Goal: Use online tool/utility: Utilize a website feature to perform a specific function

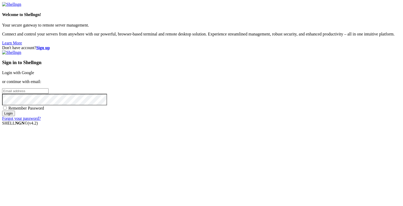
click at [34, 75] on link "Login with Google" at bounding box center [18, 72] width 32 height 4
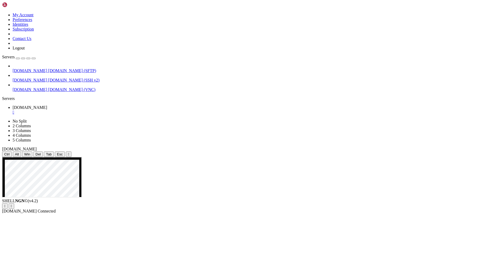
drag, startPoint x: 267, startPoint y: 313, endPoint x: 277, endPoint y: 313, distance: 10.0
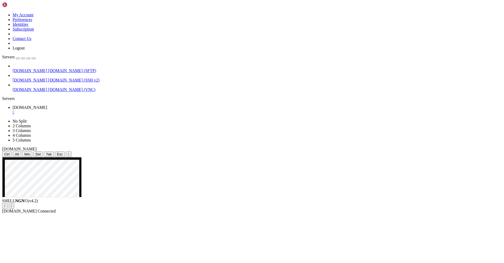
drag, startPoint x: 266, startPoint y: 315, endPoint x: 270, endPoint y: 314, distance: 3.7
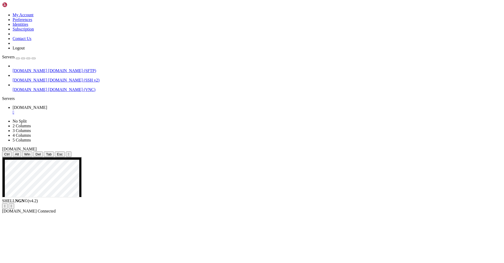
drag, startPoint x: 263, startPoint y: 335, endPoint x: 268, endPoint y: 335, distance: 4.8
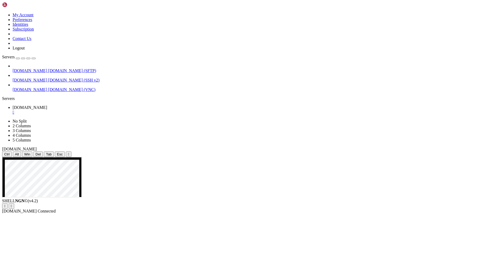
drag, startPoint x: 271, startPoint y: 334, endPoint x: 262, endPoint y: 334, distance: 8.4
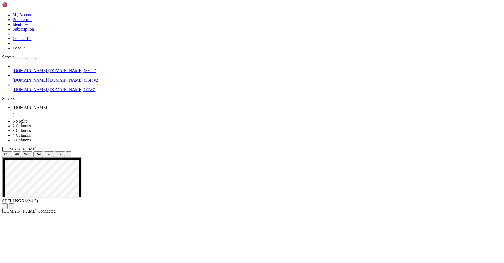
drag, startPoint x: 266, startPoint y: 300, endPoint x: 270, endPoint y: 300, distance: 3.7
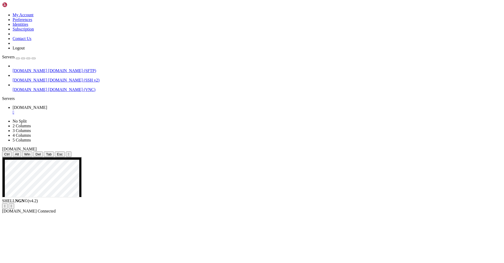
drag, startPoint x: 267, startPoint y: 289, endPoint x: 275, endPoint y: 289, distance: 7.6
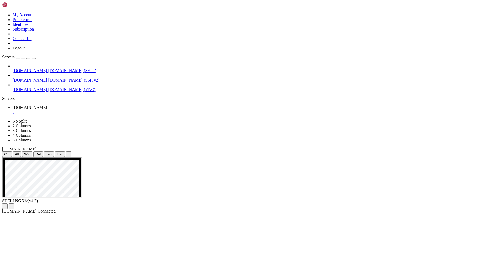
drag, startPoint x: 205, startPoint y: 228, endPoint x: 210, endPoint y: 235, distance: 8.5
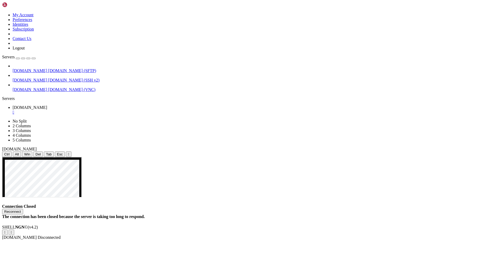
click at [23, 206] on button "Reconnect" at bounding box center [12, 212] width 21 height 6
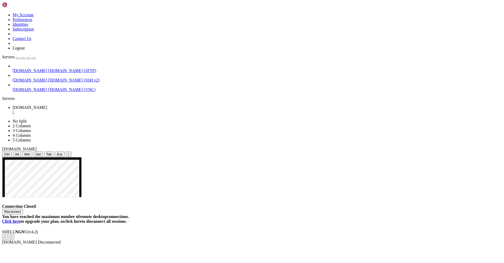
click at [23, 206] on button "Reconnect" at bounding box center [12, 212] width 21 height 6
click at [99, 110] on div "" at bounding box center [258, 112] width 490 height 5
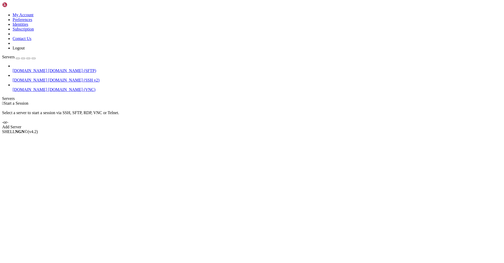
click at [48, 87] on span "[DOMAIN_NAME] (VNC)" at bounding box center [71, 89] width 47 height 4
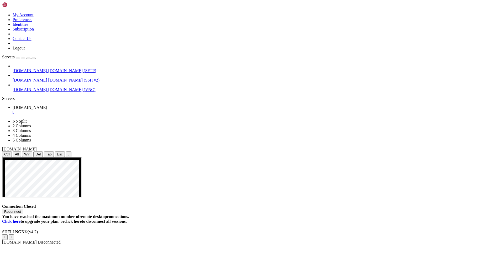
click at [100, 110] on div "" at bounding box center [258, 112] width 490 height 5
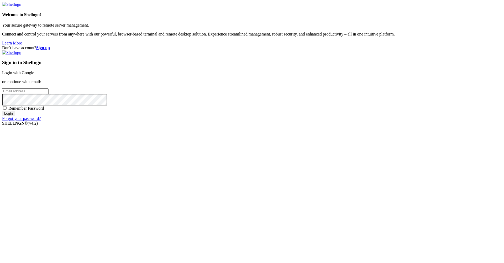
click at [34, 75] on link "Login with Google" at bounding box center [18, 72] width 32 height 4
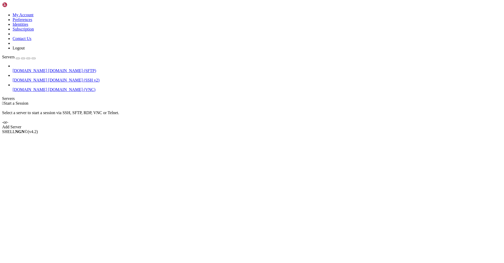
click at [48, 87] on span "[DOMAIN_NAME] (VNC)" at bounding box center [71, 89] width 47 height 4
